Goal: Check status

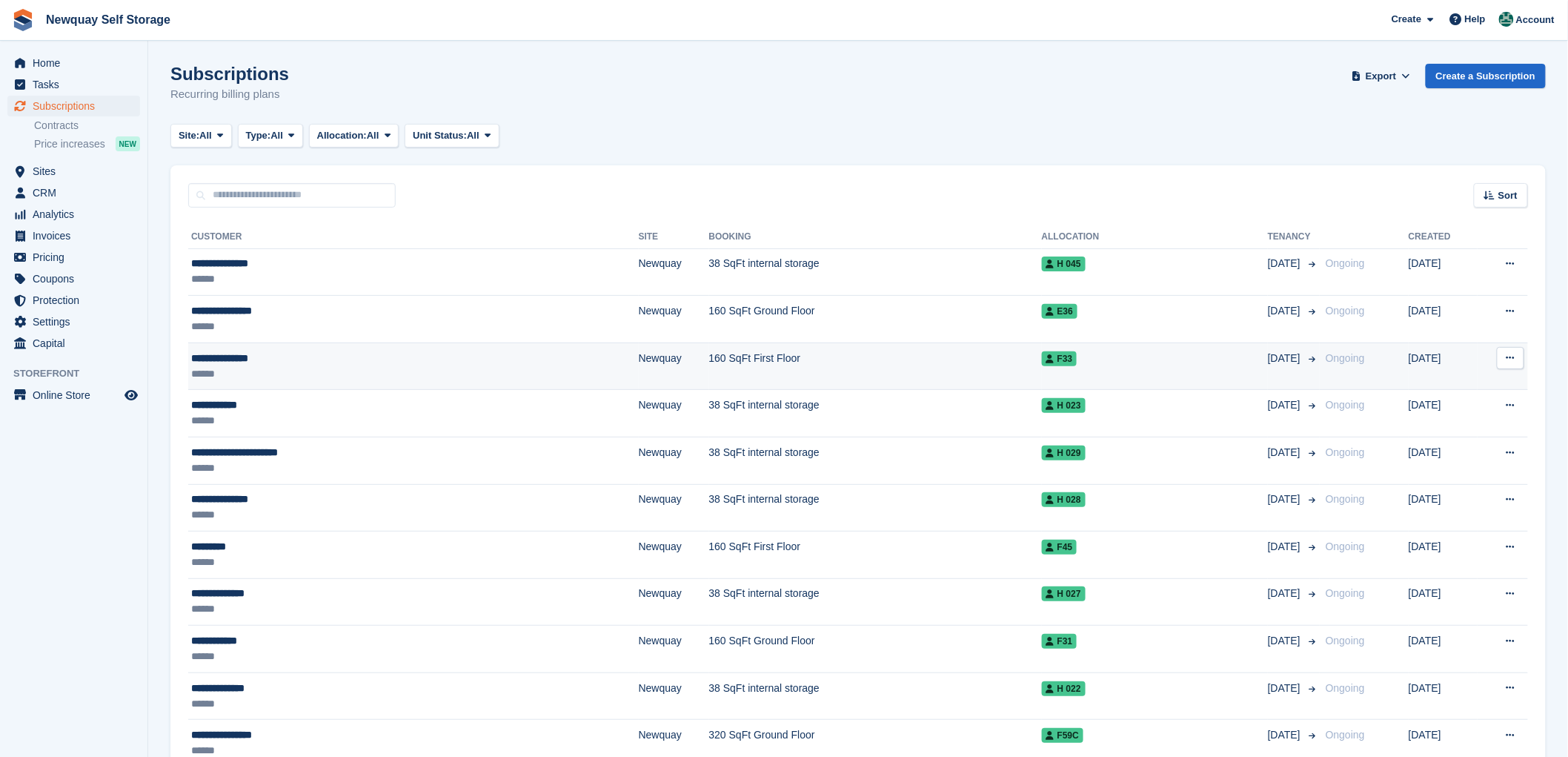
click at [240, 357] on div "**********" at bounding box center [328, 358] width 274 height 15
